Goal: Find specific page/section: Find specific page/section

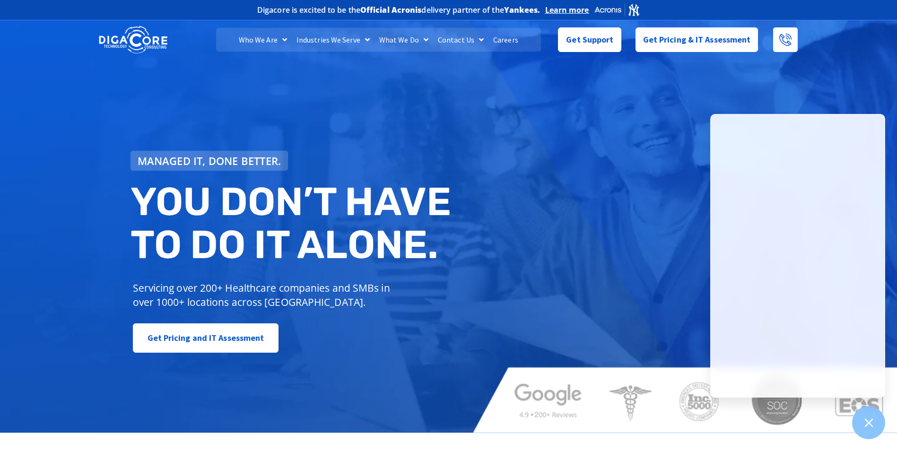
click at [140, 41] on img at bounding box center [133, 40] width 69 height 30
click at [596, 144] on div "Managed IT, done better. You don’t have to do IT alone. Servicing over 200+ Hea…" at bounding box center [448, 225] width 897 height 415
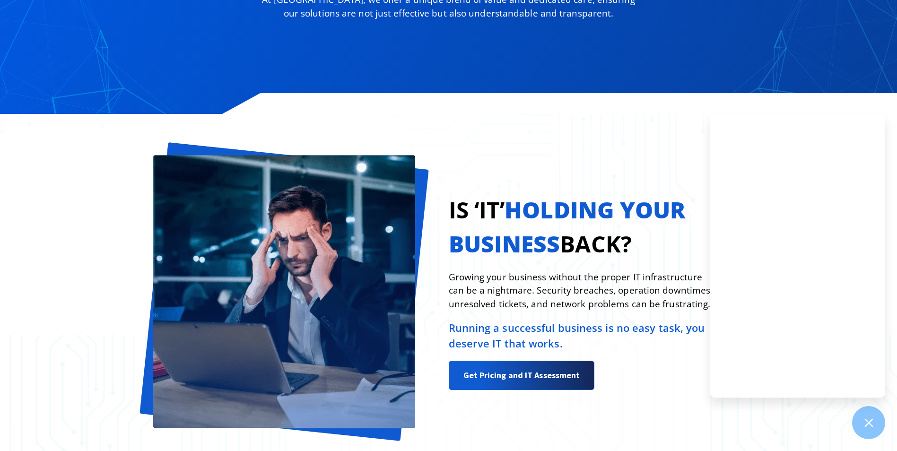
scroll to position [1088, 0]
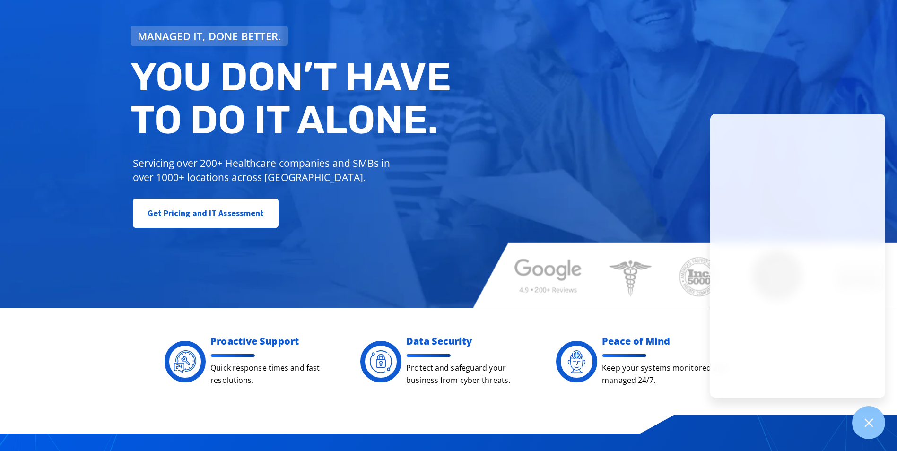
scroll to position [0, 0]
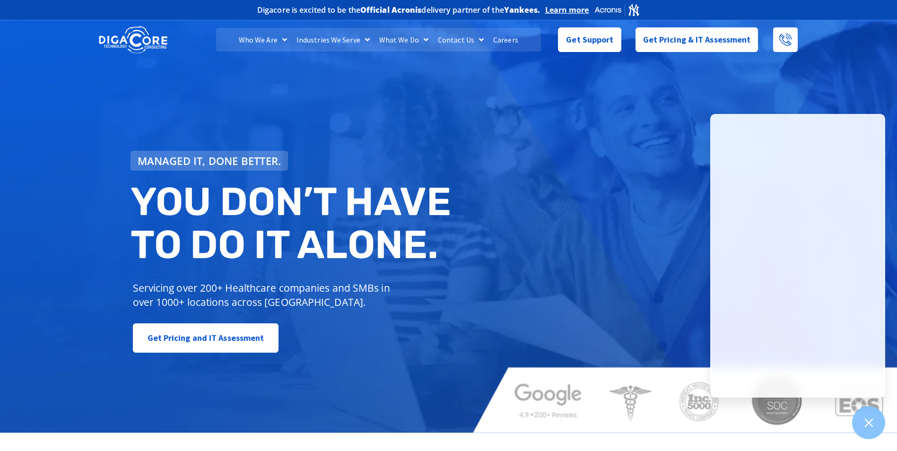
click at [518, 286] on div "Managed IT, done better. You don’t have to do IT alone. Servicing over 200+ Hea…" at bounding box center [448, 225] width 897 height 415
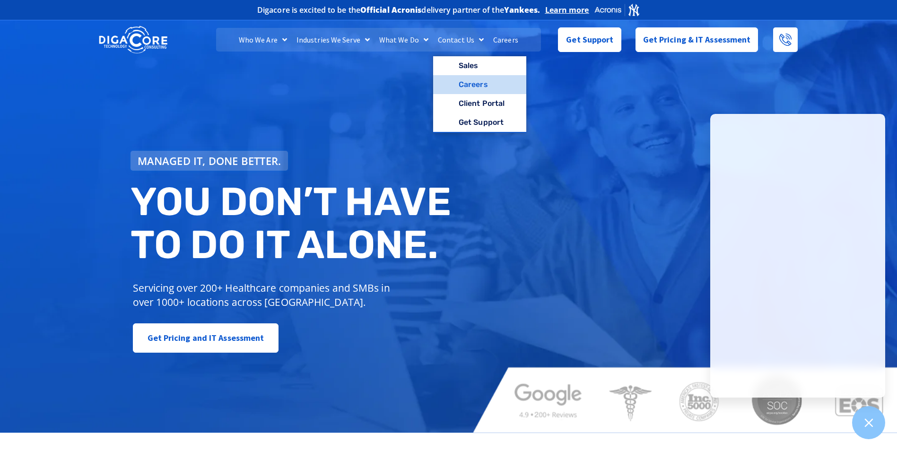
click at [476, 82] on link "Careers" at bounding box center [479, 84] width 93 height 19
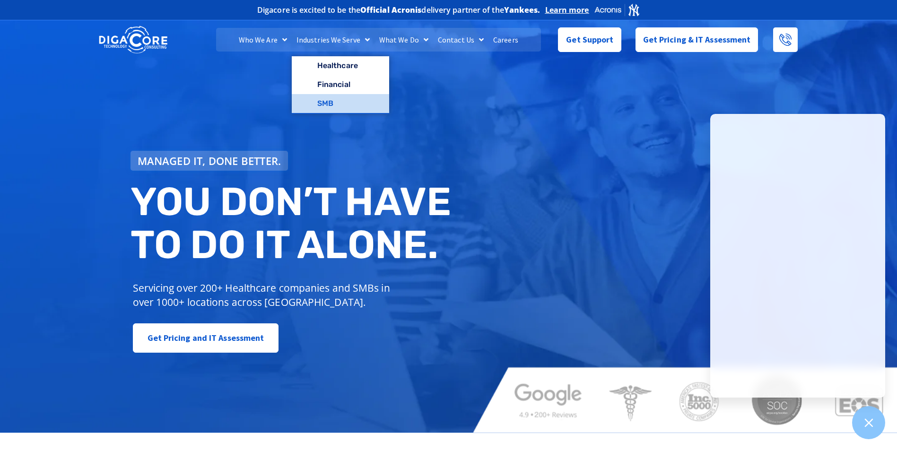
click at [321, 101] on link "SMB" at bounding box center [340, 103] width 97 height 19
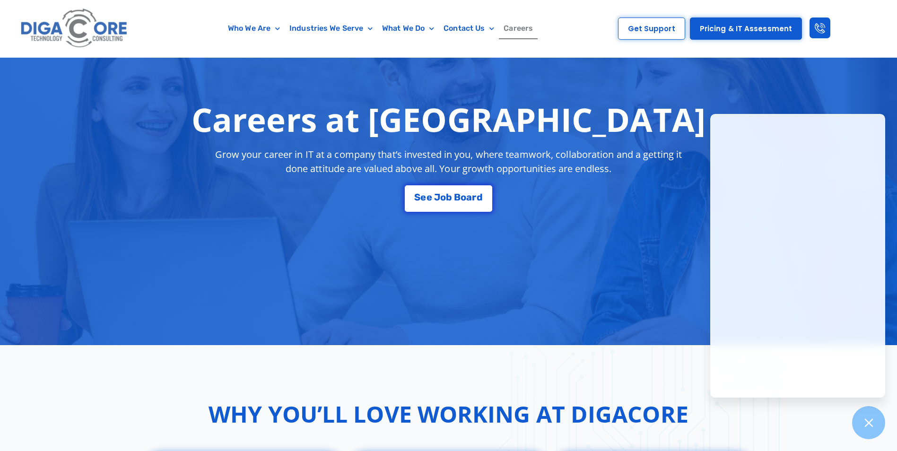
scroll to position [95, 0]
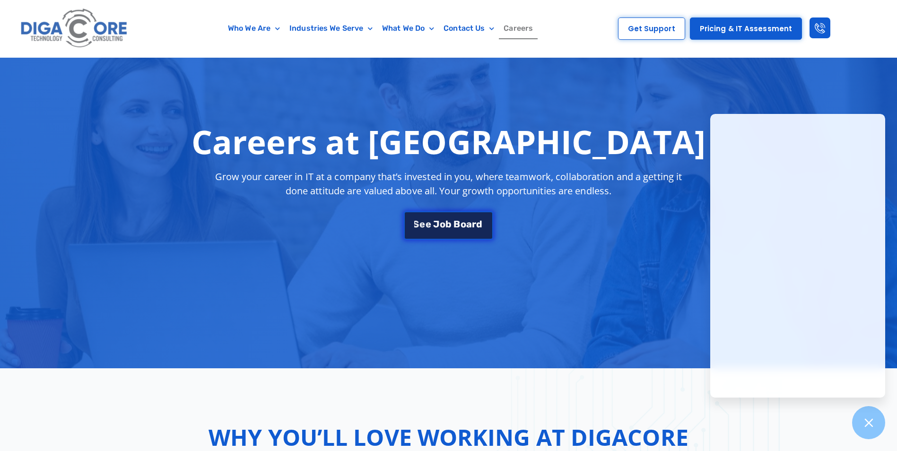
click at [455, 221] on span "B" at bounding box center [457, 223] width 7 height 9
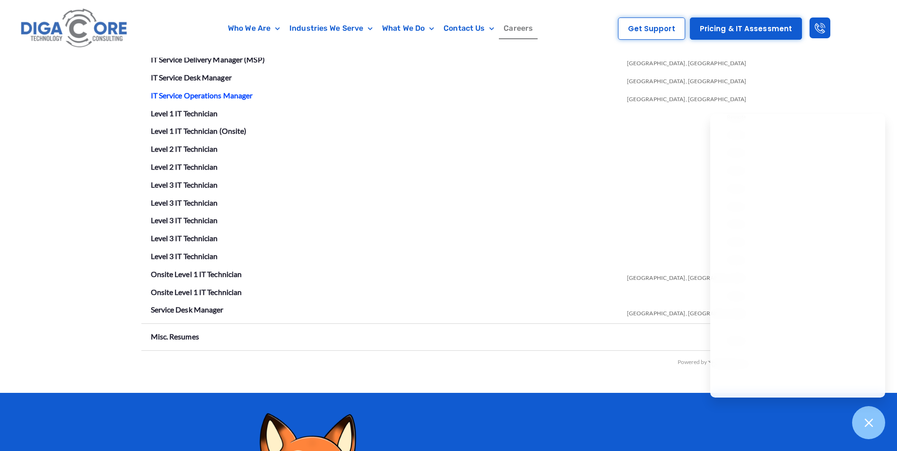
scroll to position [1666, 0]
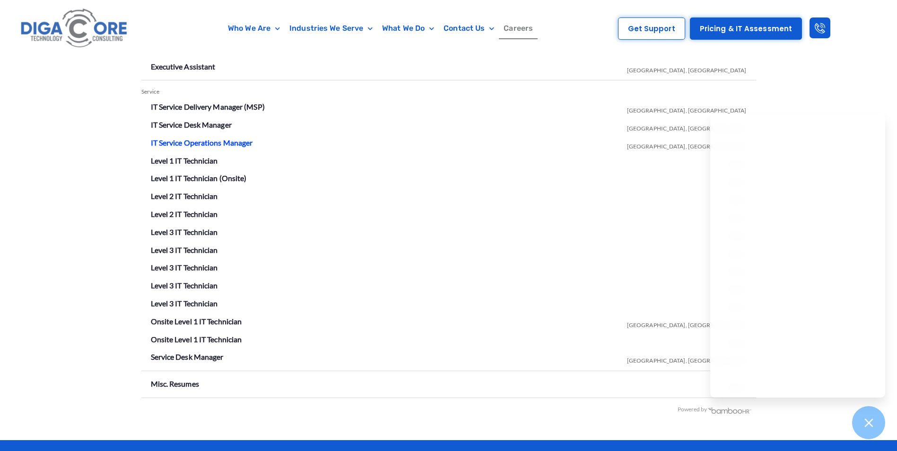
click at [210, 140] on link "IT Service Operations Manager" at bounding box center [202, 142] width 102 height 9
